Goal: Transaction & Acquisition: Purchase product/service

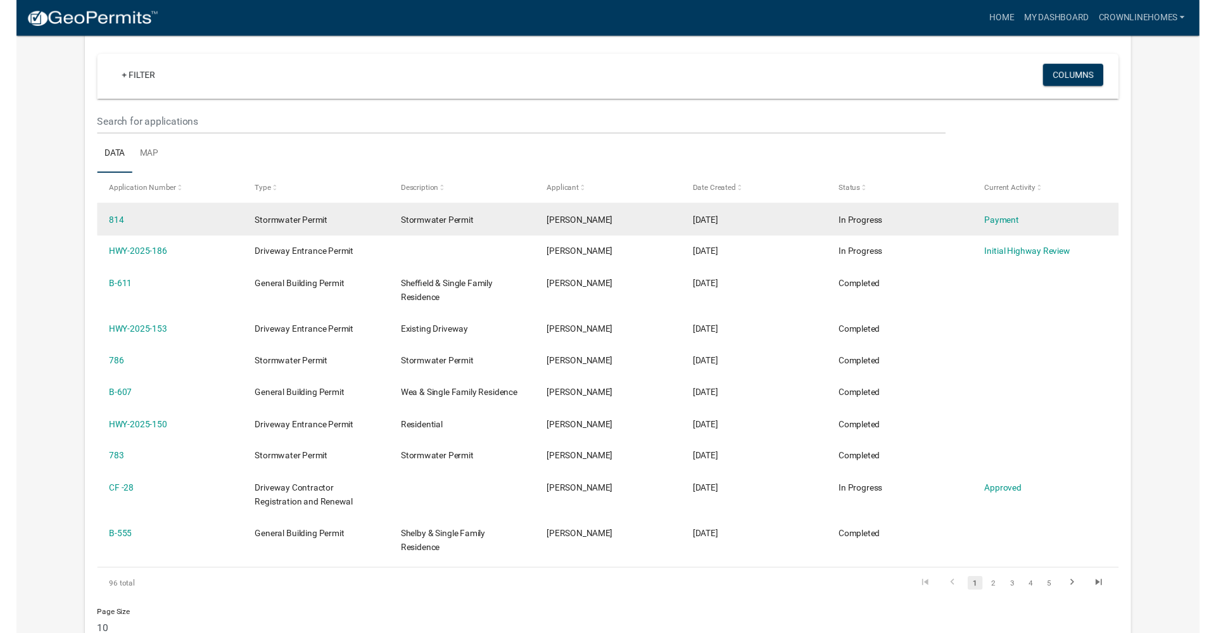
scroll to position [104, 0]
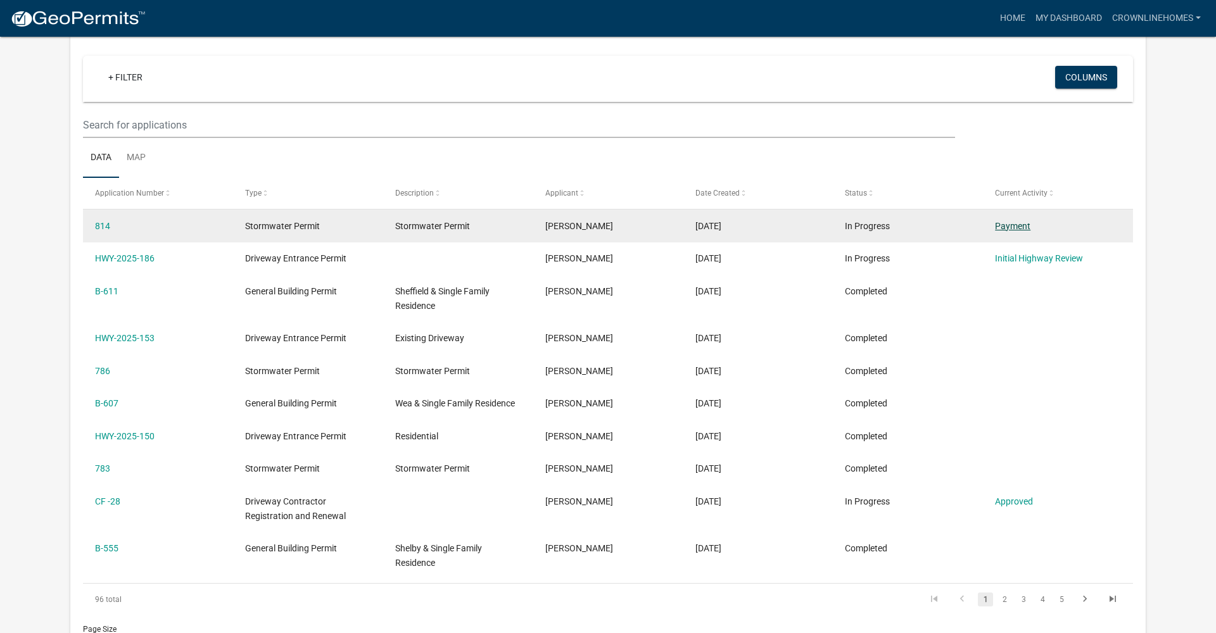
click at [1006, 225] on link "Payment" at bounding box center [1012, 226] width 35 height 10
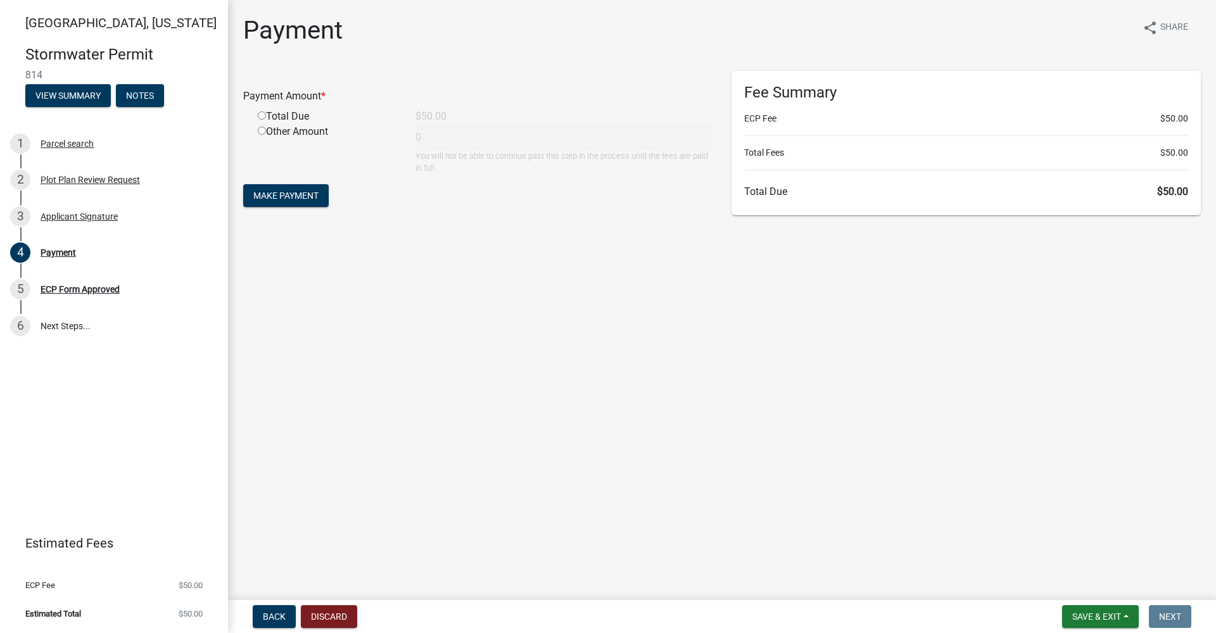
click at [260, 116] on input "radio" at bounding box center [262, 115] width 8 height 8
radio input "true"
type input "50"
click at [275, 192] on span "Make Payment" at bounding box center [285, 196] width 65 height 10
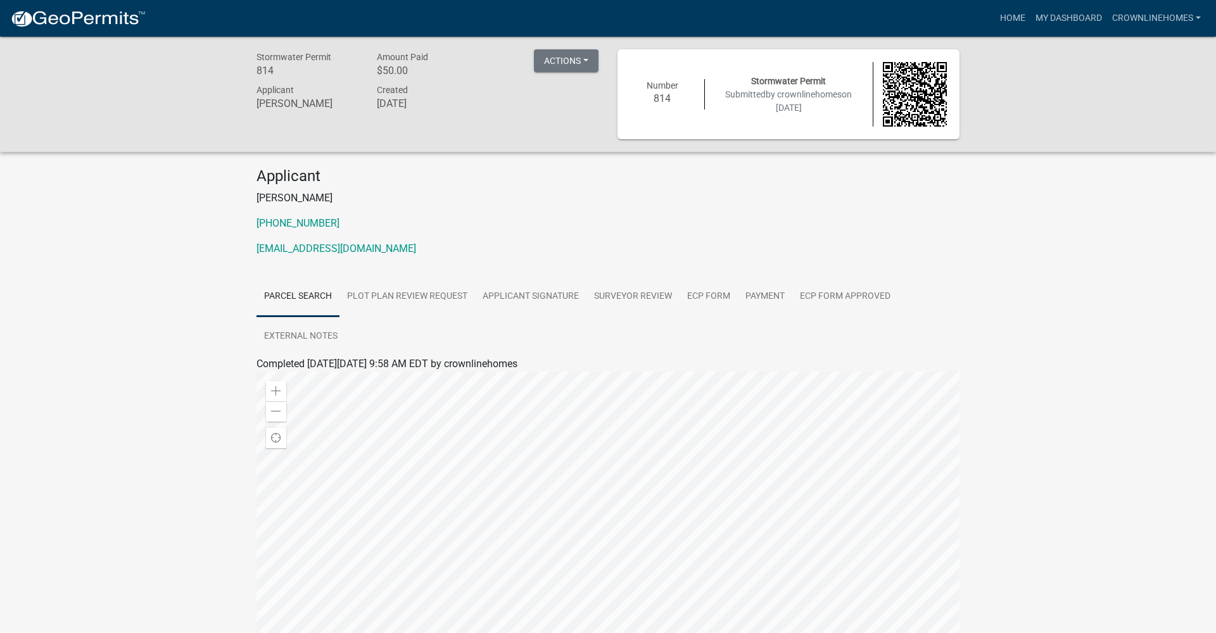
click at [51, 21] on img at bounding box center [78, 18] width 136 height 19
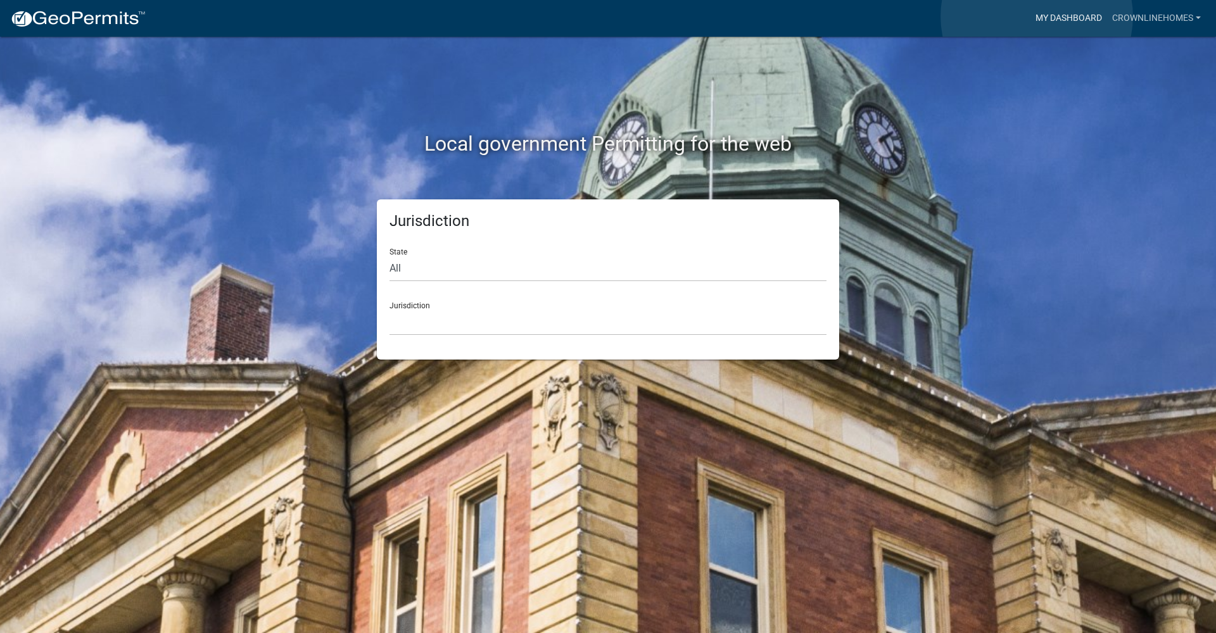
click at [1037, 16] on link "My Dashboard" at bounding box center [1068, 18] width 77 height 24
